Goal: Check status: Check status

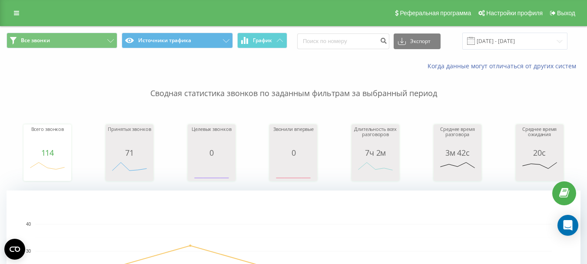
click at [534, 50] on div "Все звонки Источники трафика График Экспорт .csv .xls .xlsx 15.09.2025 - 19.09.…" at bounding box center [293, 40] width 586 height 29
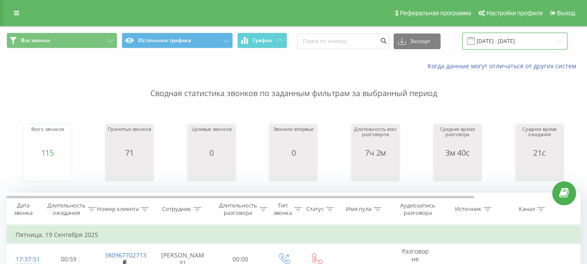
click at [505, 45] on input "15.09.2025 - 19.09.2025" at bounding box center [514, 41] width 105 height 17
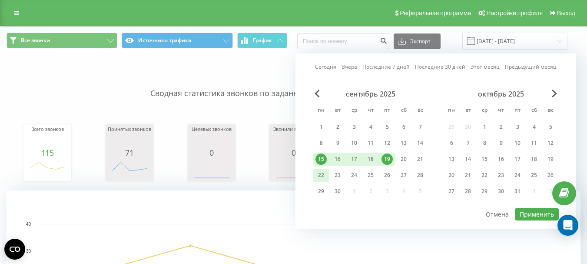
click at [320, 174] on div "22" at bounding box center [320, 174] width 11 height 11
click at [321, 174] on div "22" at bounding box center [320, 174] width 11 height 11
click at [528, 210] on button "Применить" at bounding box center [537, 214] width 44 height 13
type input "[DATE] - [DATE]"
